Goal: Task Accomplishment & Management: Use online tool/utility

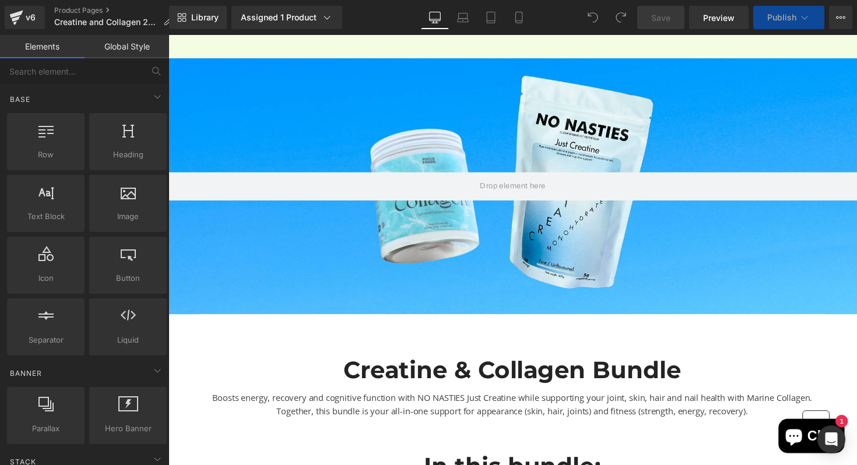
scroll to position [287, 0]
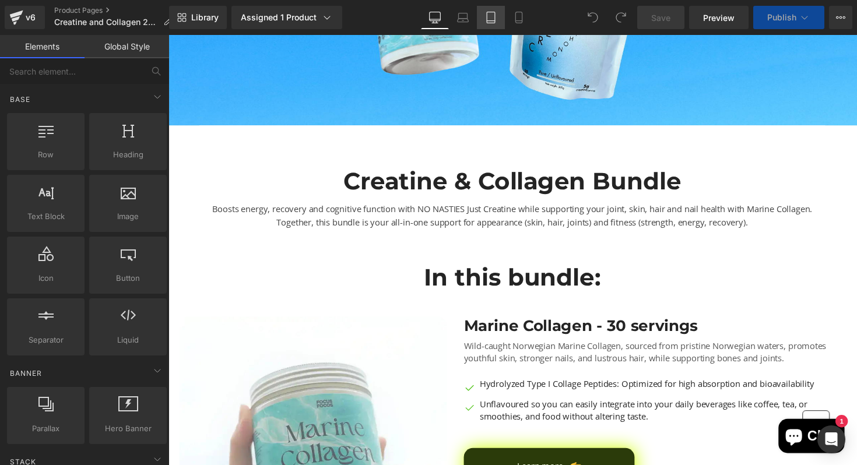
click at [505, 19] on link "Tablet" at bounding box center [491, 17] width 28 height 23
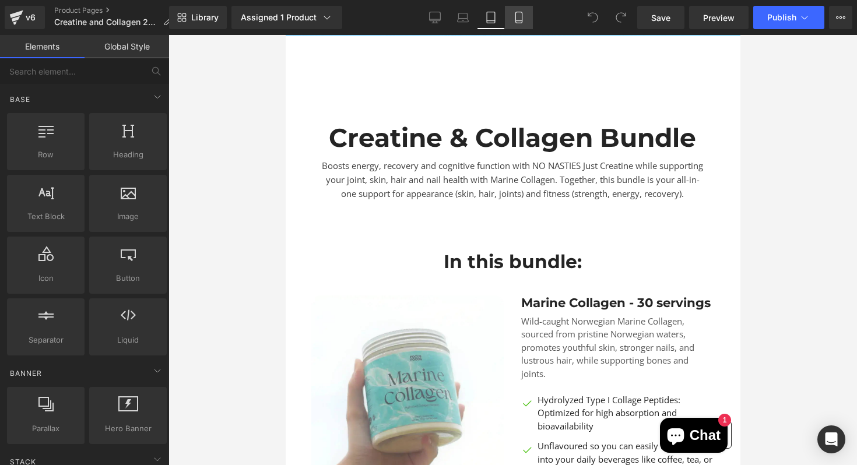
click at [514, 19] on icon at bounding box center [519, 18] width 12 height 12
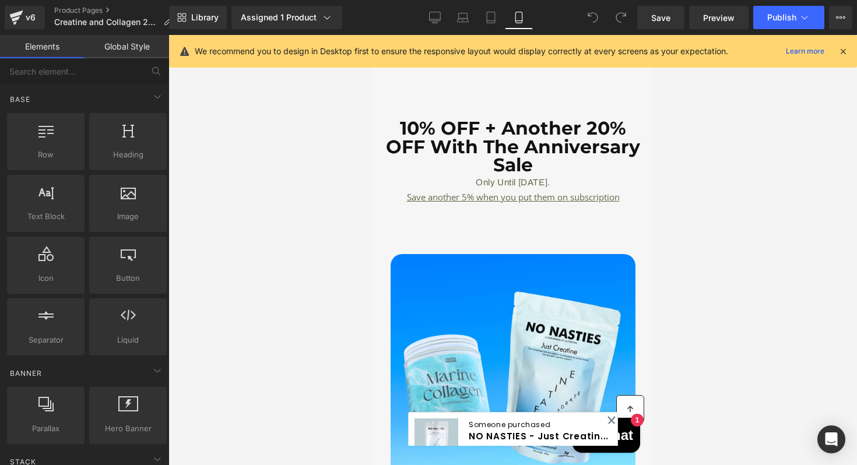
scroll to position [2716, 0]
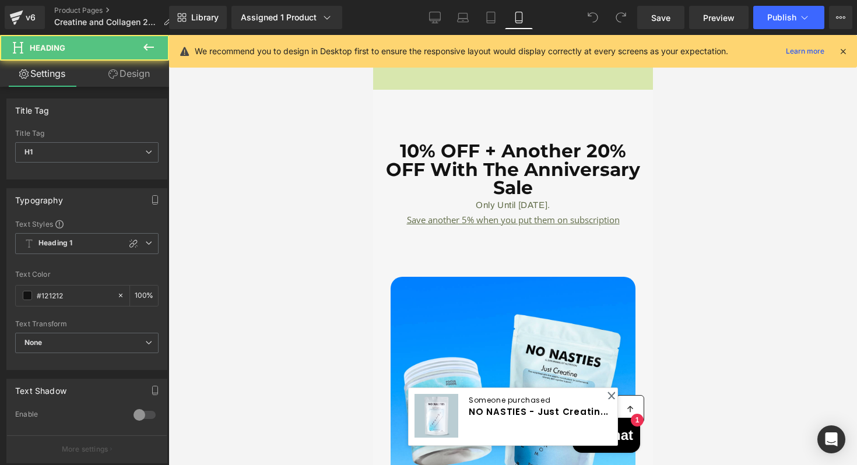
click at [530, 176] on div "10% OFF + Another 20% OFF With The Anniversary Sale Only Until [DATE]. Heading" at bounding box center [512, 177] width 262 height 71
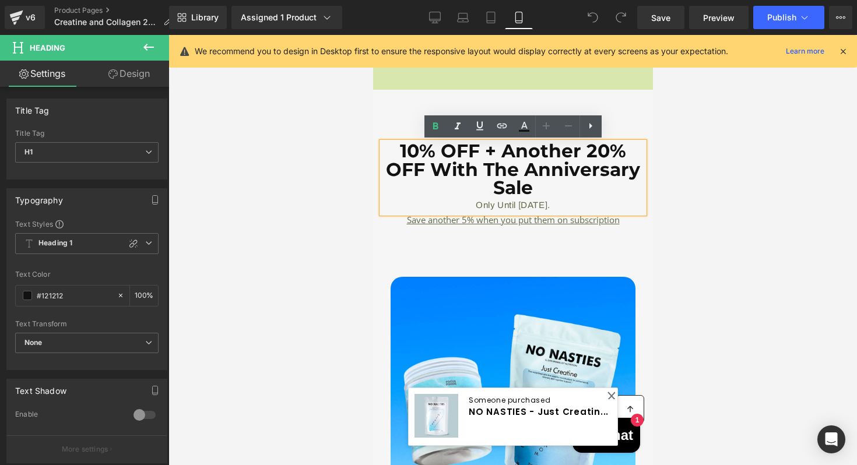
drag, startPoint x: 485, startPoint y: 149, endPoint x: 578, endPoint y: 202, distance: 106.9
click at [579, 204] on div "10% OFF + Another 20% OFF With The Anniversary Sale Only Until [DATE]." at bounding box center [512, 177] width 262 height 71
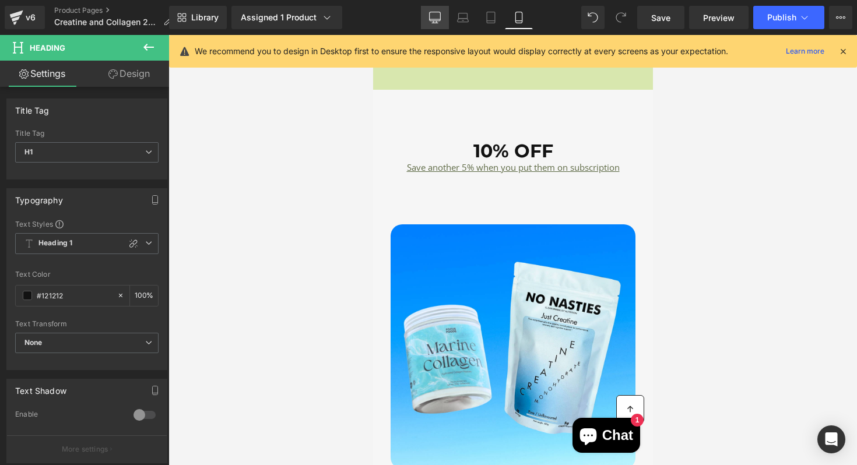
click at [432, 24] on link "Desktop" at bounding box center [435, 17] width 28 height 23
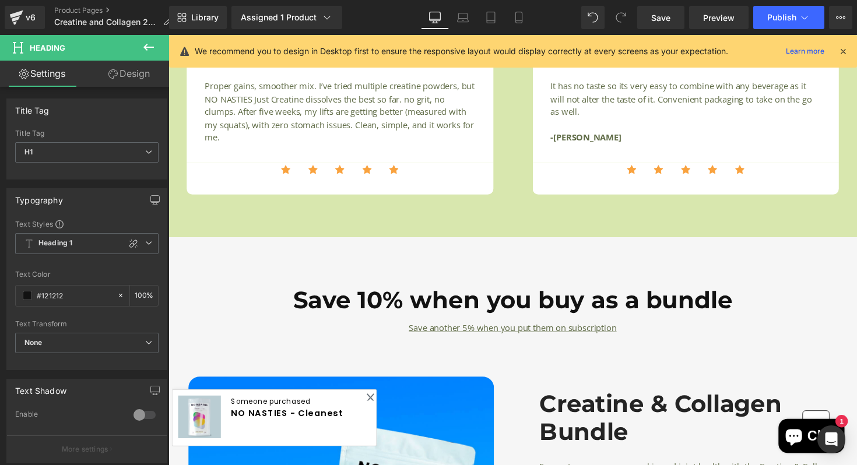
scroll to position [1912, 0]
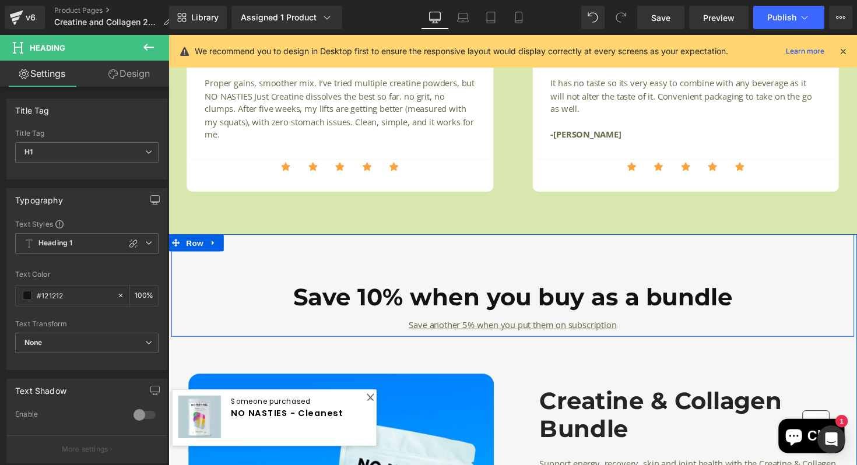
click at [676, 286] on div "Save 10% when you buy as a bundle Heading 10% OFF Heading Save another 5% when …" at bounding box center [521, 291] width 700 height 105
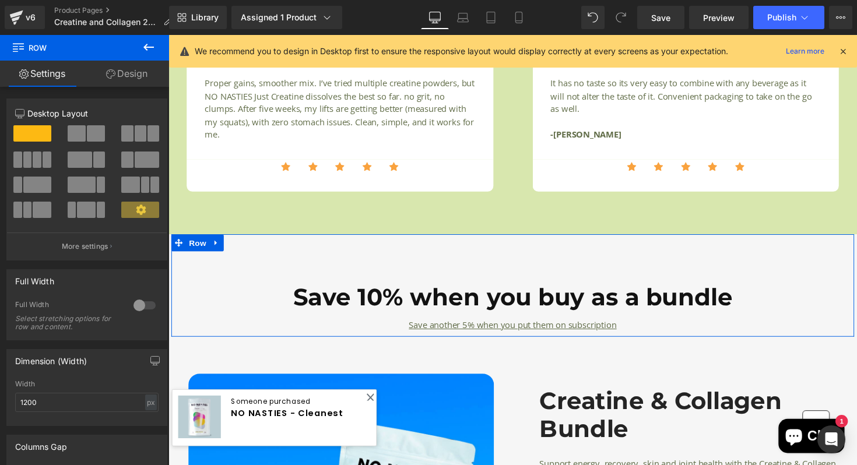
click at [147, 84] on link "Design" at bounding box center [127, 74] width 85 height 26
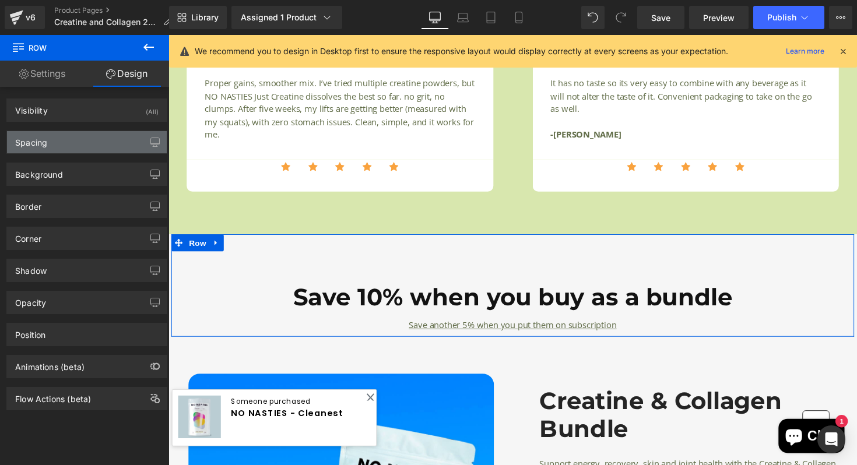
click at [115, 140] on div "Spacing" at bounding box center [87, 142] width 160 height 22
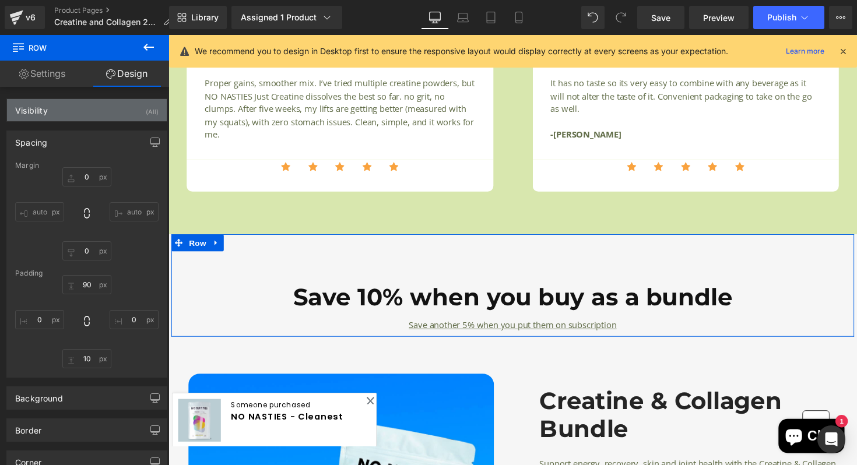
click at [115, 116] on div "Visibility (All)" at bounding box center [87, 110] width 160 height 22
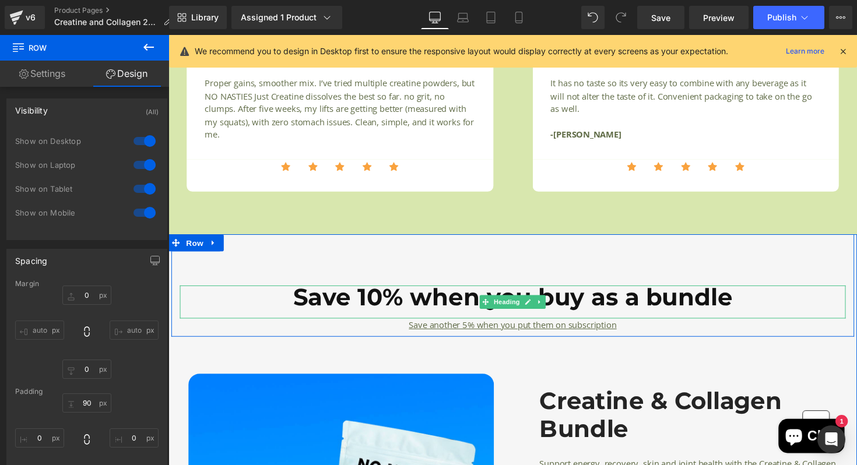
click at [368, 313] on h1 "Save 10% when you buy as a bundle" at bounding box center [521, 304] width 682 height 24
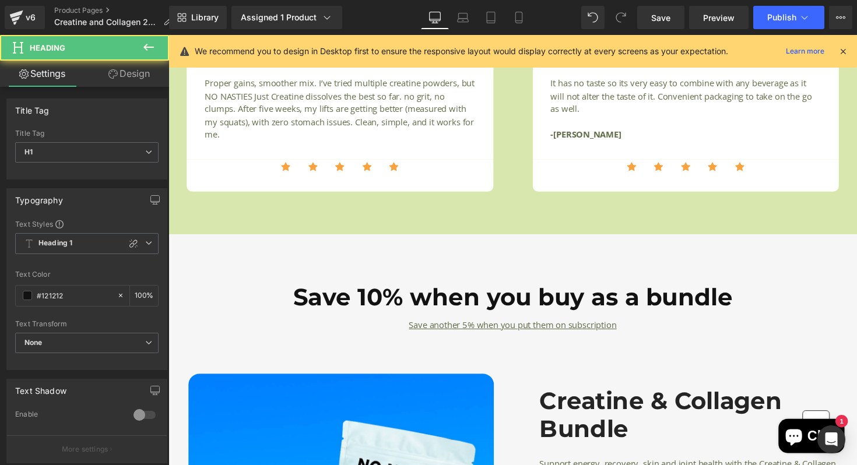
click at [148, 82] on link "Design" at bounding box center [129, 74] width 85 height 26
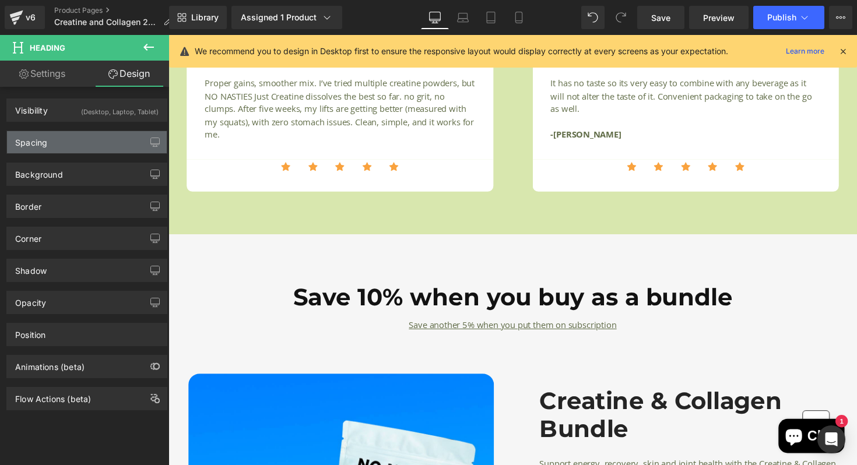
click at [127, 137] on div "Spacing" at bounding box center [87, 142] width 160 height 22
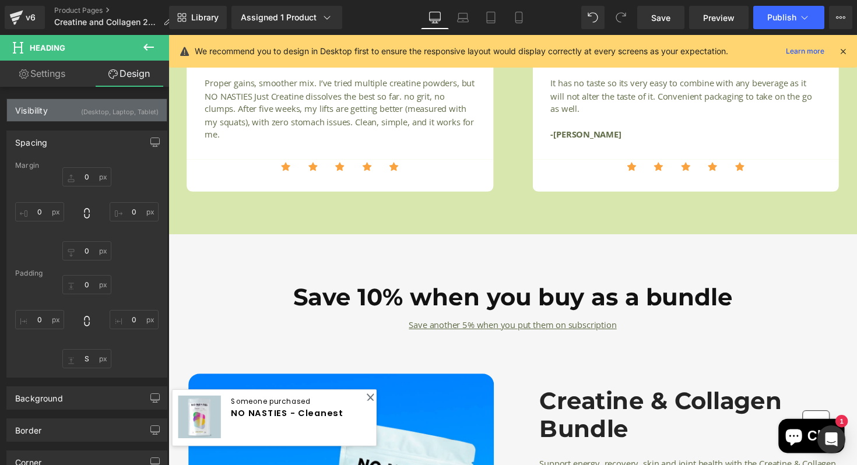
click at [141, 106] on div "(Desktop, Laptop, Tablet)" at bounding box center [120, 108] width 78 height 19
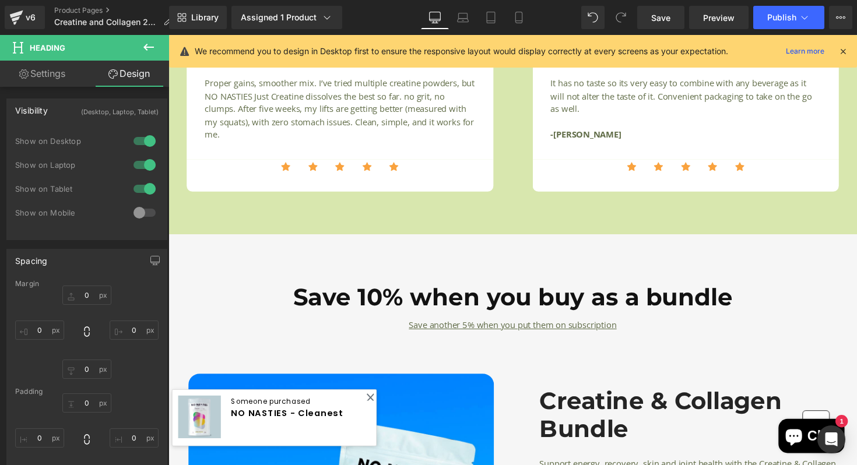
click at [144, 217] on div at bounding box center [145, 213] width 28 height 19
click at [528, 13] on link "Mobile" at bounding box center [519, 17] width 28 height 23
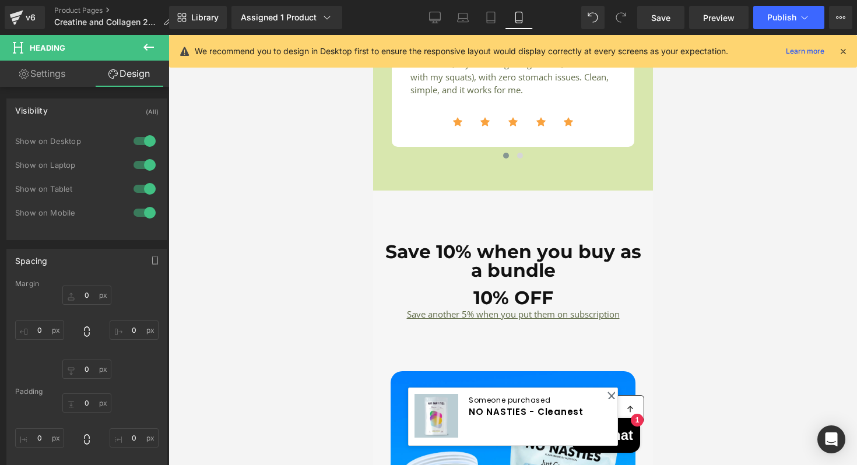
scroll to position [2621, 0]
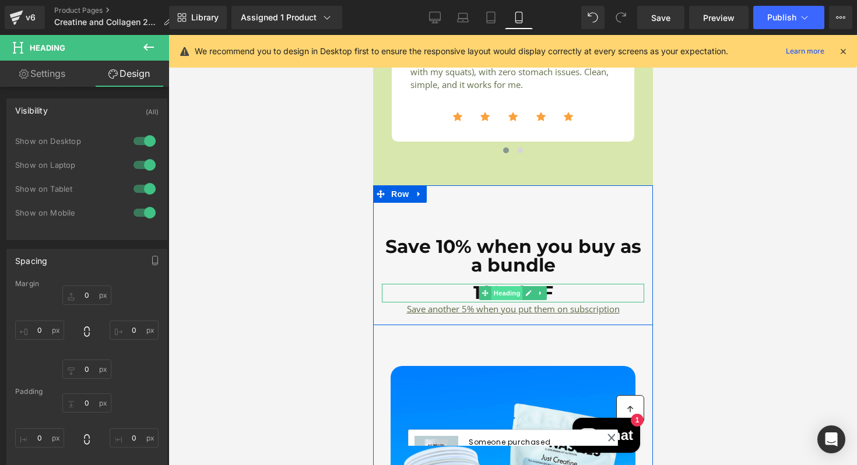
click at [506, 288] on span "Heading" at bounding box center [506, 293] width 31 height 14
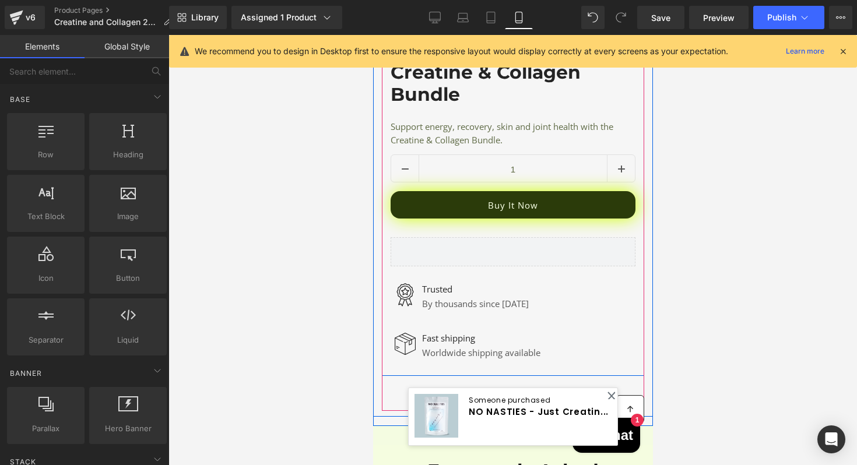
scroll to position [3171, 0]
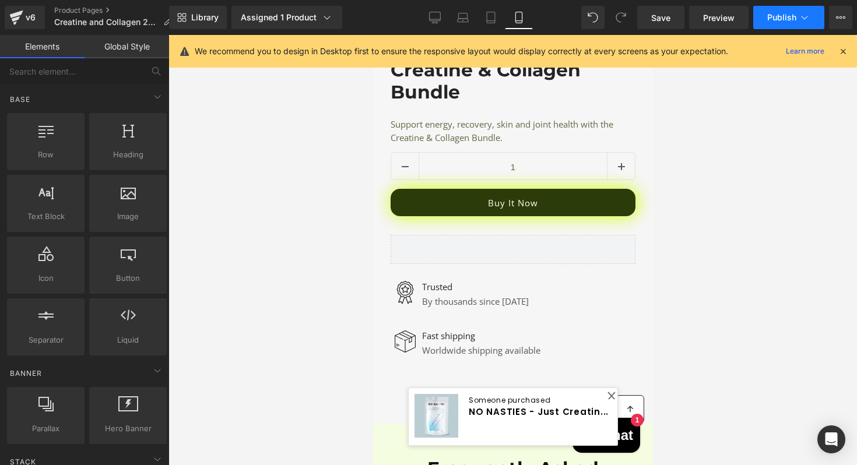
click at [786, 15] on span "Publish" at bounding box center [782, 17] width 29 height 9
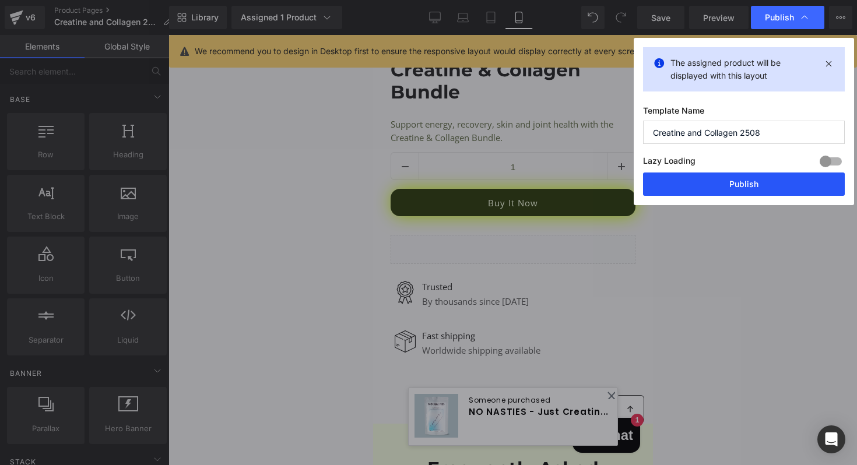
click at [730, 177] on button "Publish" at bounding box center [744, 184] width 202 height 23
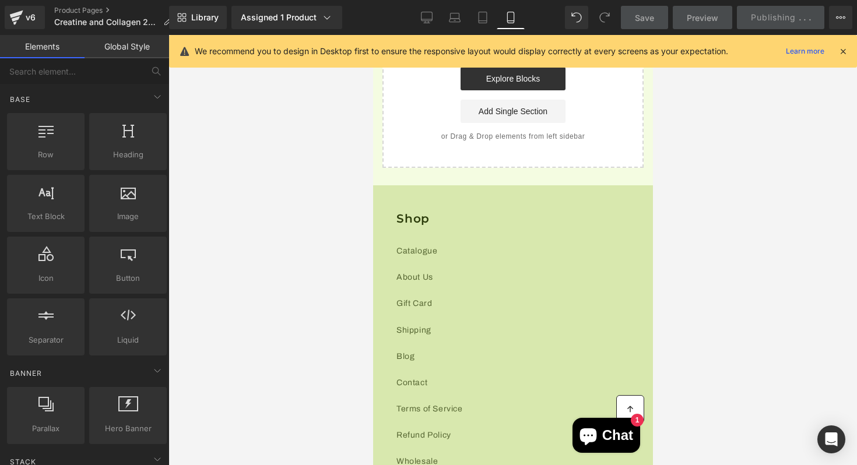
scroll to position [4254, 0]
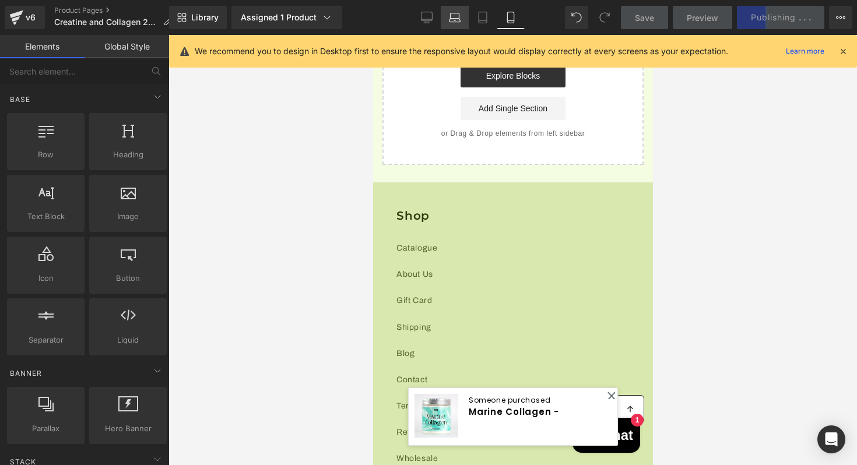
click at [465, 22] on link "Laptop" at bounding box center [455, 17] width 28 height 23
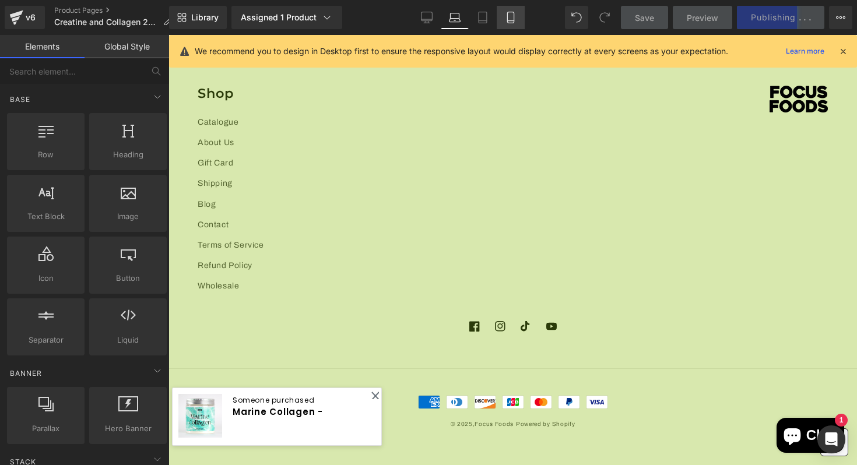
click at [514, 13] on icon at bounding box center [510, 17] width 6 height 11
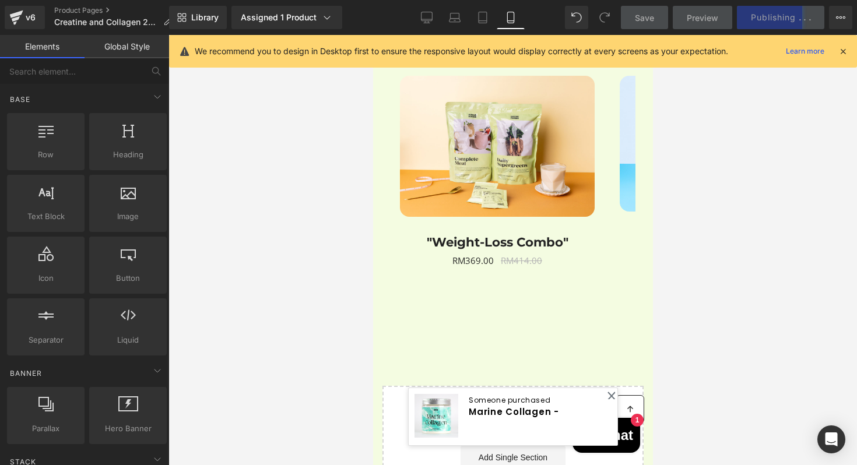
scroll to position [3880, 0]
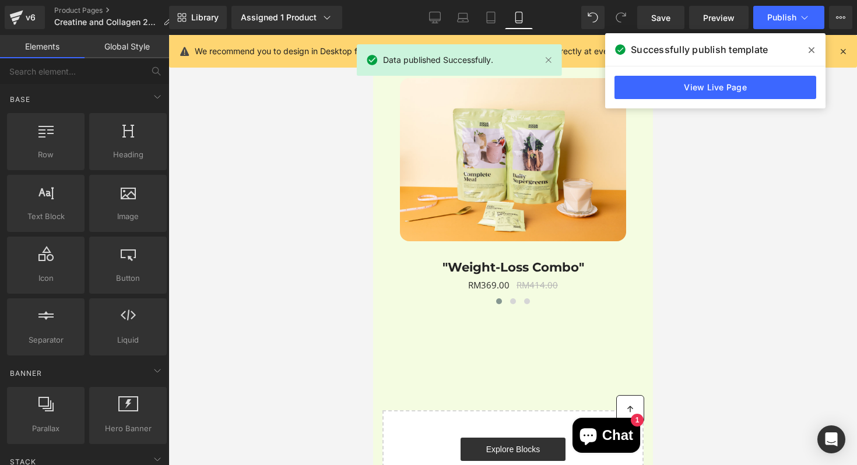
click at [514, 13] on icon at bounding box center [519, 18] width 12 height 12
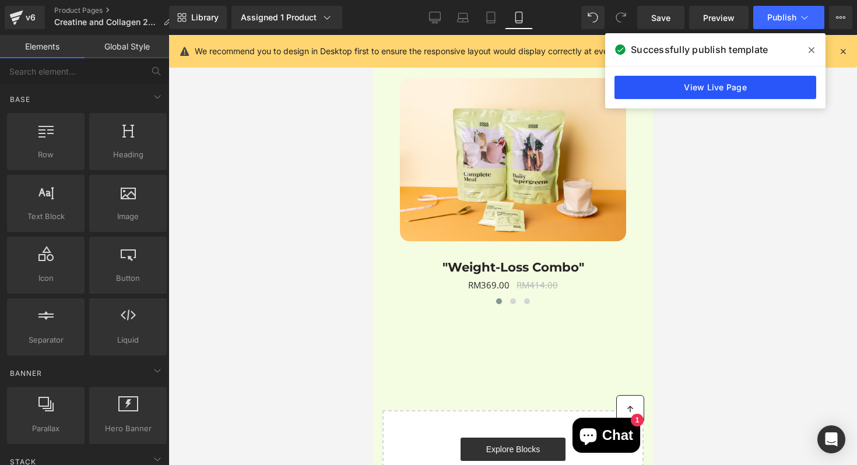
click at [749, 91] on link "View Live Page" at bounding box center [716, 87] width 202 height 23
